Goal: Task Accomplishment & Management: Manage account settings

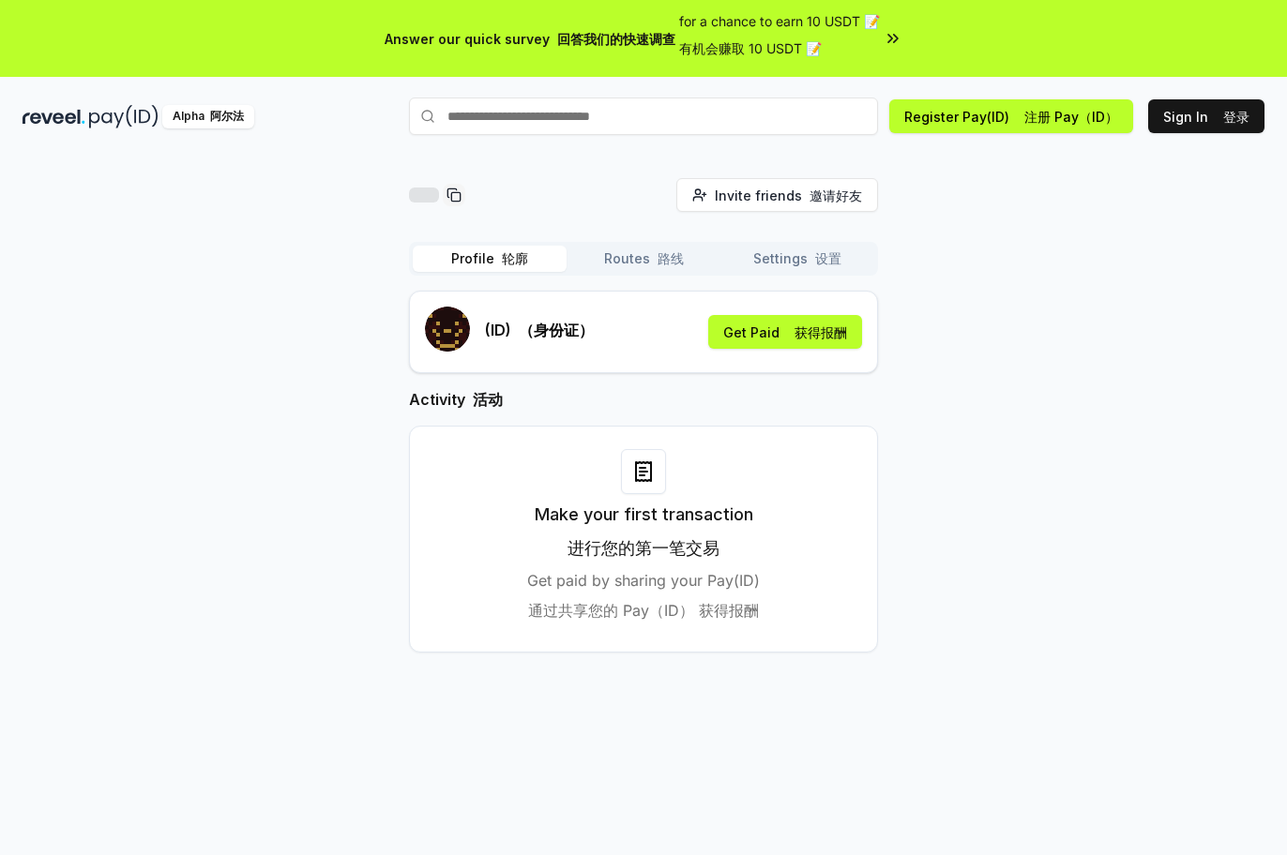
click at [665, 267] on font "路线" at bounding box center [667, 258] width 34 height 19
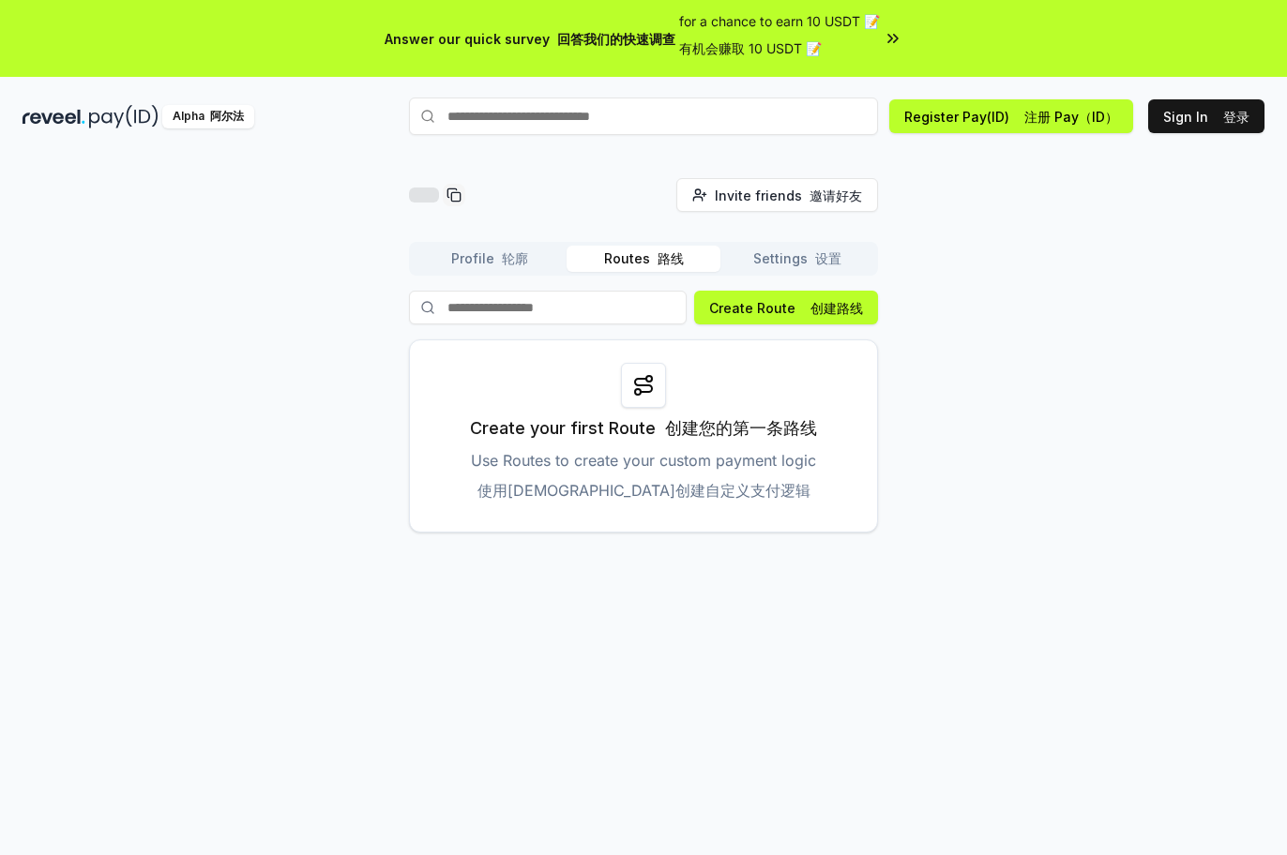
click at [799, 252] on button "Settings 设置" at bounding box center [797, 259] width 154 height 26
